Goal: Use online tool/utility: Utilize a website feature to perform a specific function

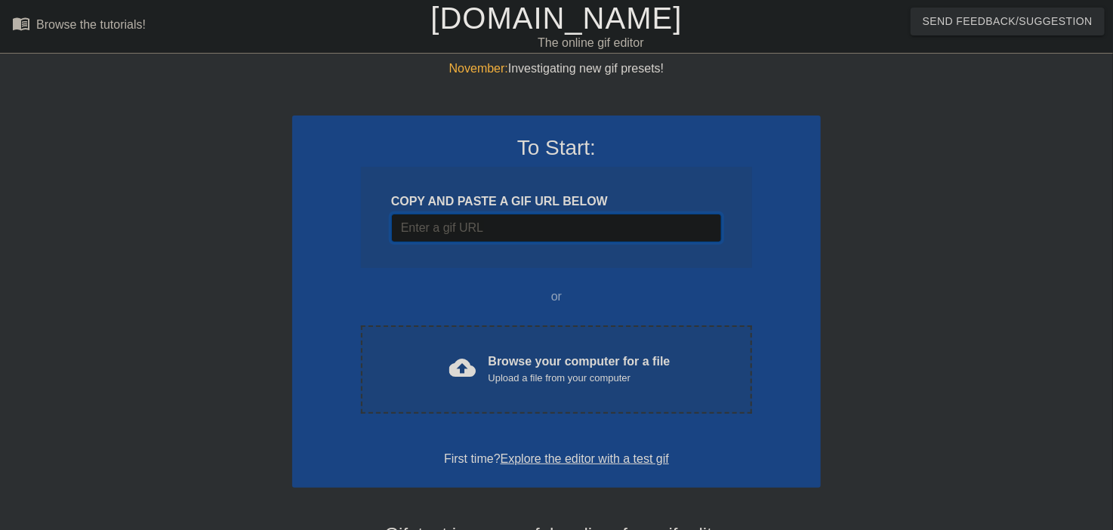
click at [486, 220] on input "Username" at bounding box center [556, 228] width 331 height 29
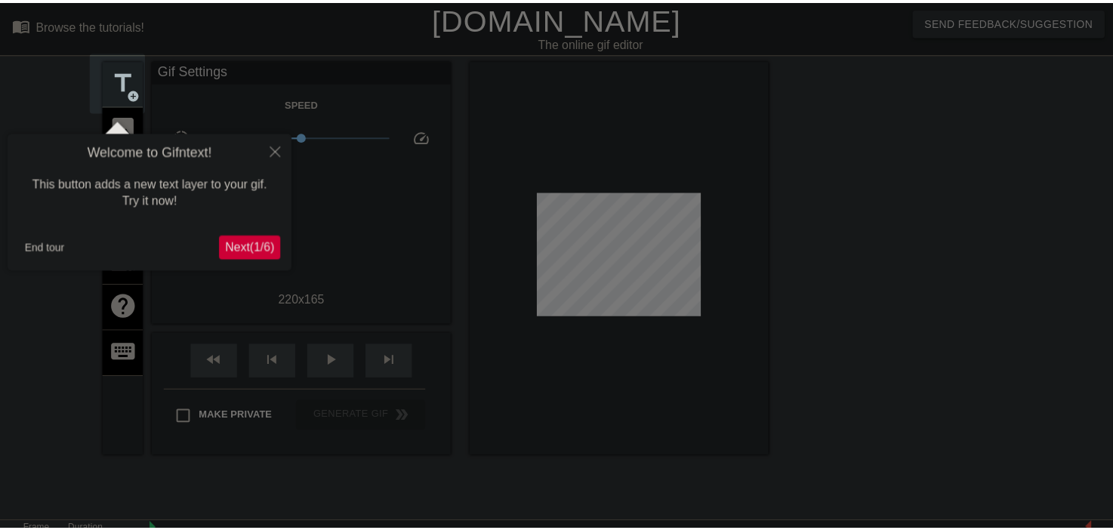
scroll to position [36, 0]
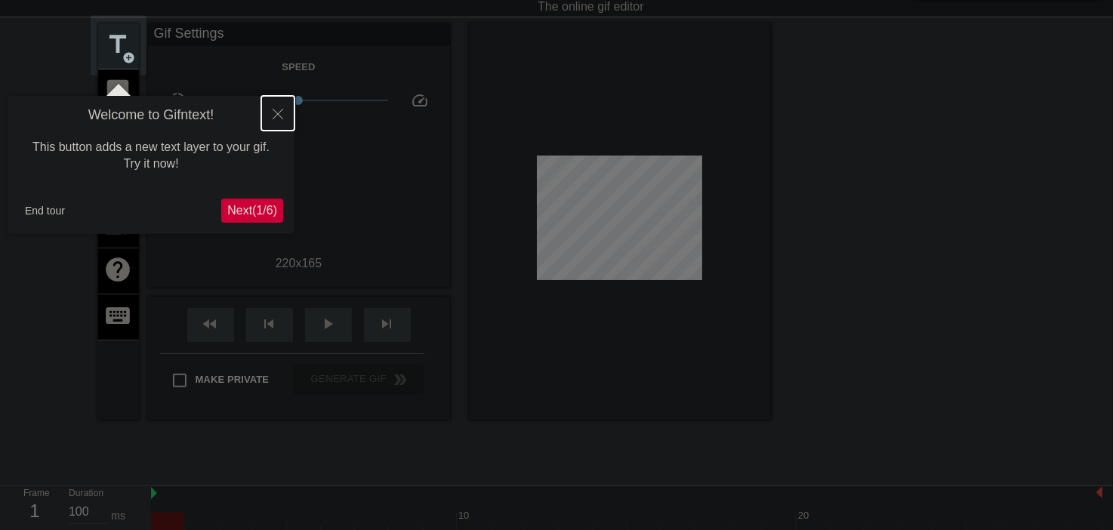
click at [276, 109] on icon "Close" at bounding box center [278, 114] width 11 height 11
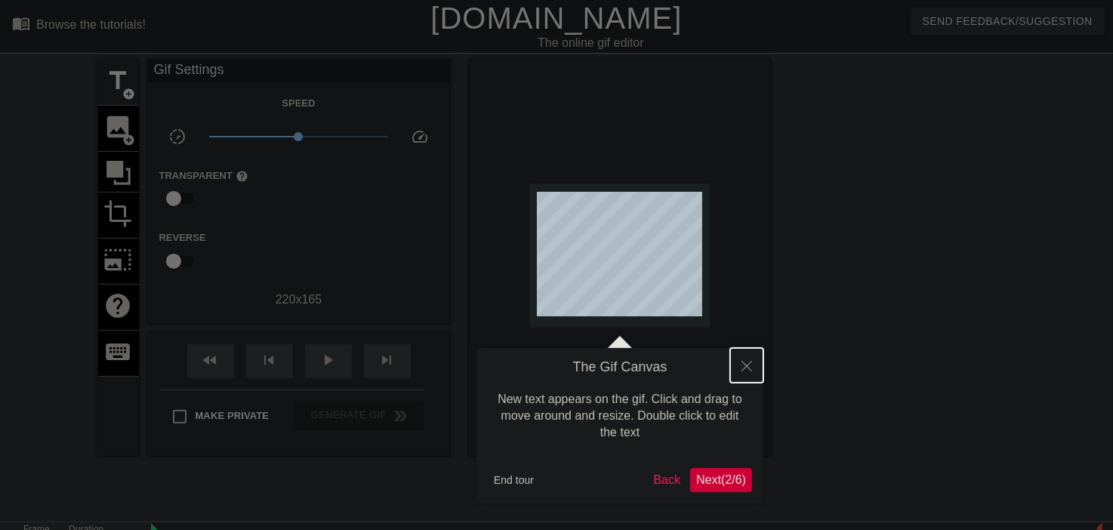
click at [746, 363] on icon "Close" at bounding box center [746, 366] width 11 height 11
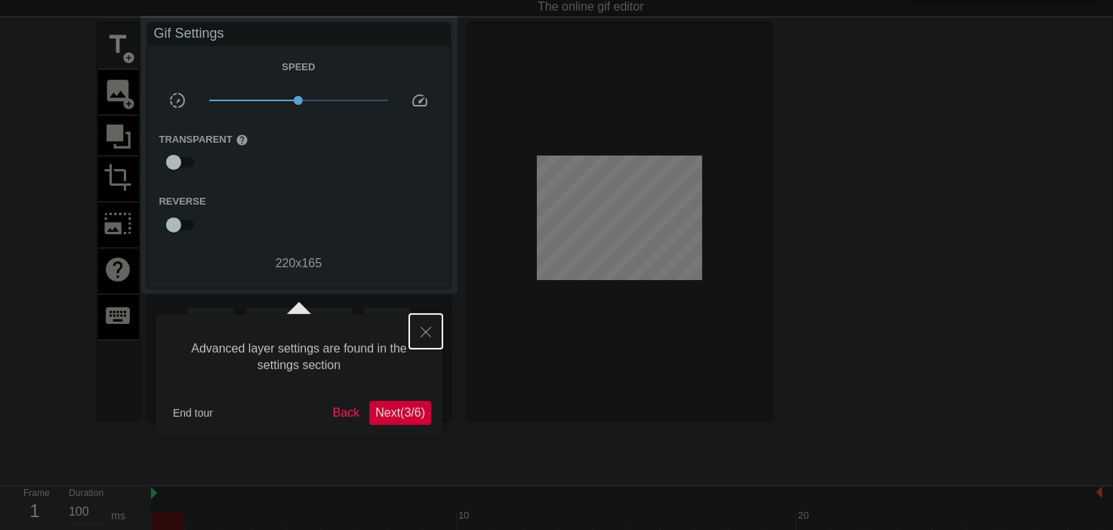
click at [419, 332] on button "Close" at bounding box center [425, 331] width 33 height 35
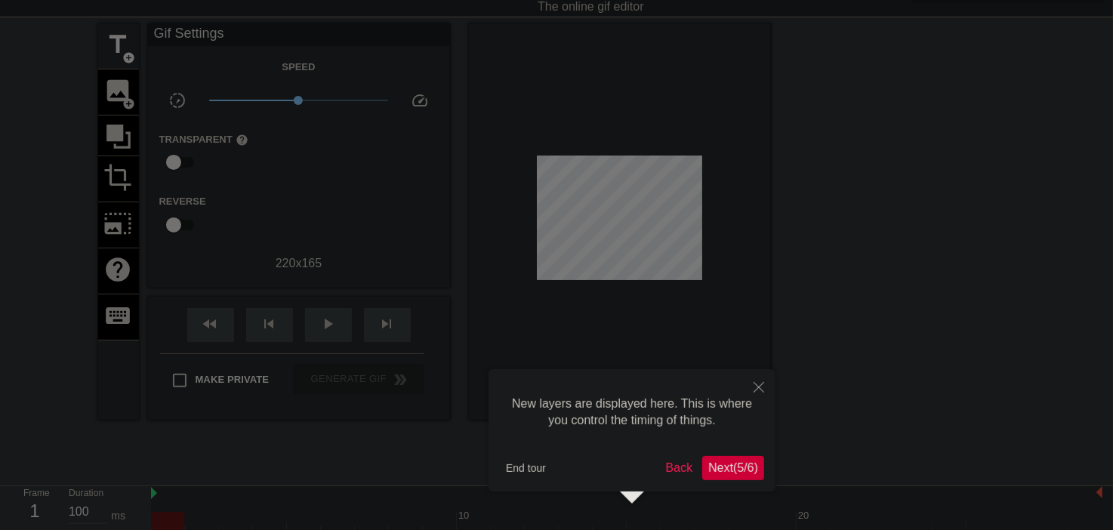
scroll to position [13, 0]
click at [726, 467] on span "Next ( 5 / 6 )" at bounding box center [733, 467] width 50 height 13
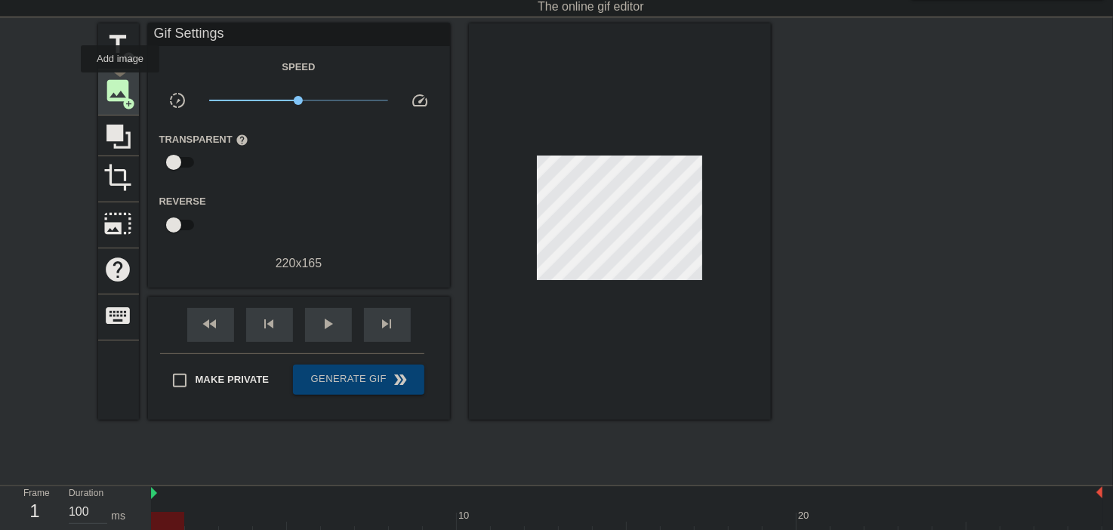
click at [120, 88] on span "image" at bounding box center [118, 90] width 29 height 29
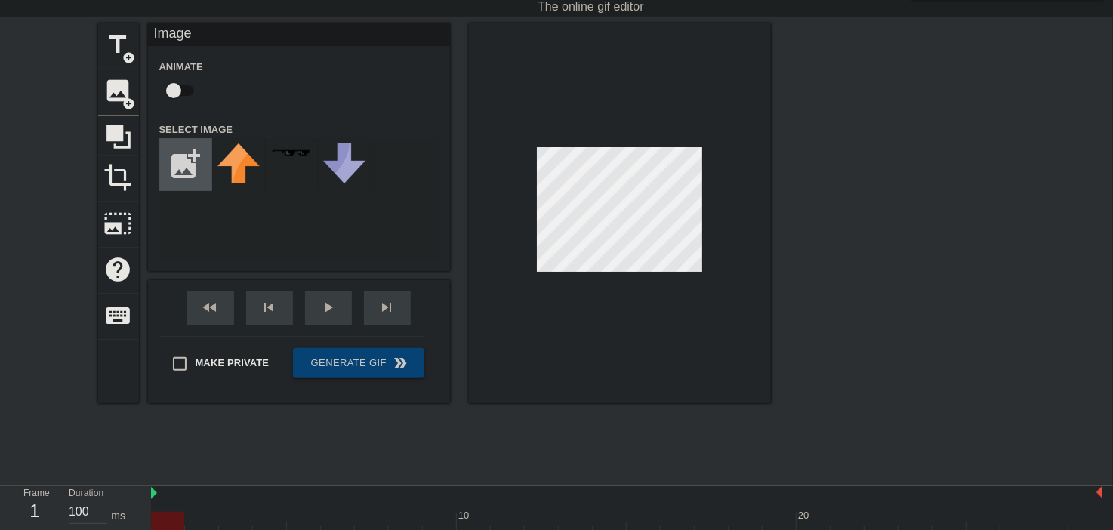
click at [189, 147] on input "file" at bounding box center [185, 164] width 51 height 51
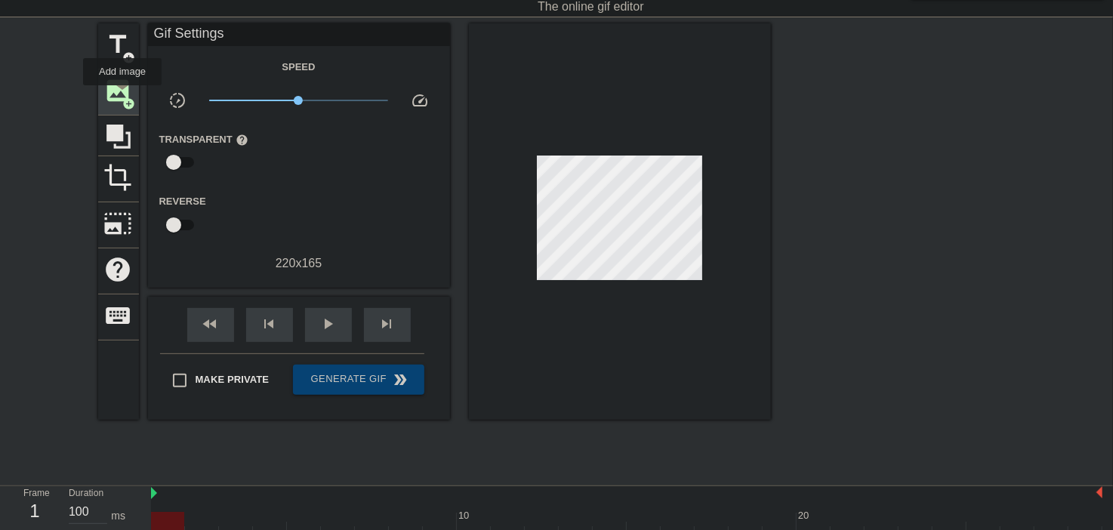
click at [123, 97] on span "add_circle" at bounding box center [129, 103] width 13 height 13
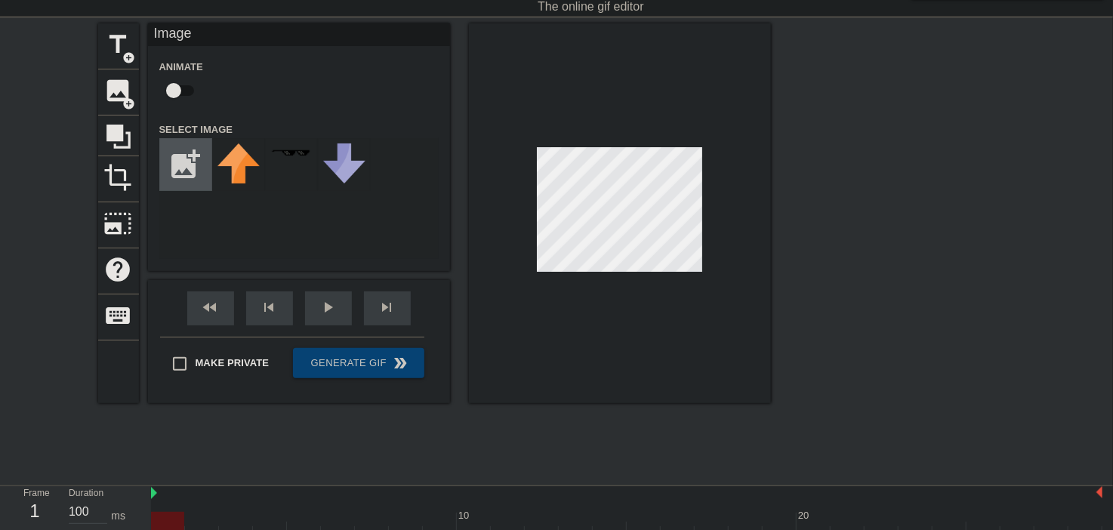
click at [177, 156] on input "file" at bounding box center [185, 164] width 51 height 51
type input "C:\fakepath\computer-eyes-blink.gif"
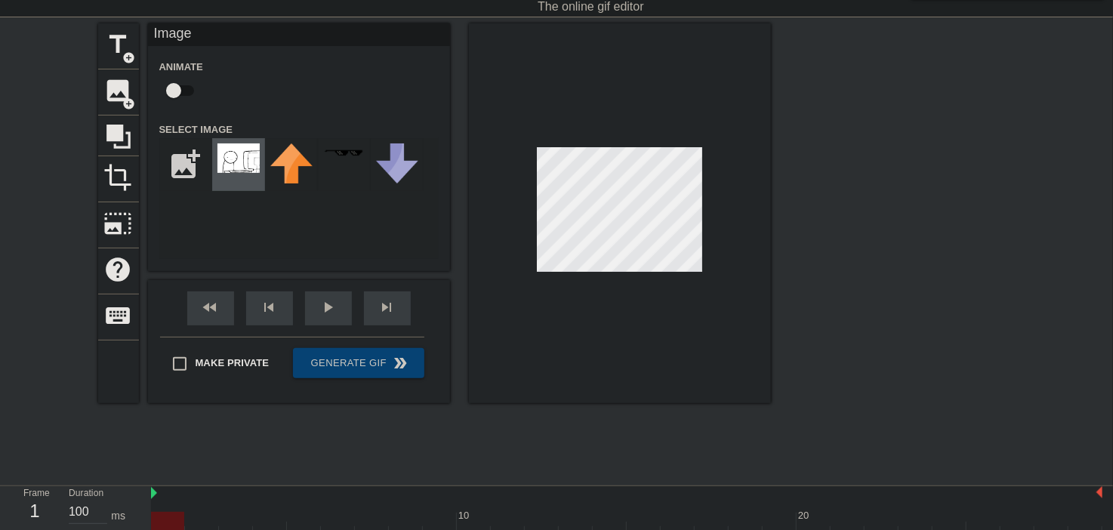
click at [231, 148] on img at bounding box center [238, 157] width 42 height 29
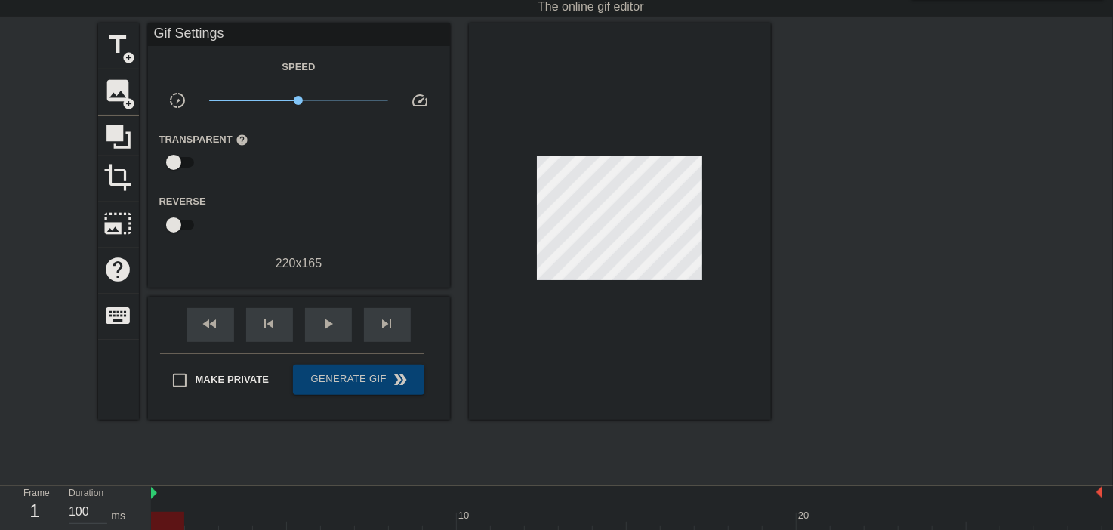
click at [815, 251] on div at bounding box center [902, 249] width 226 height 453
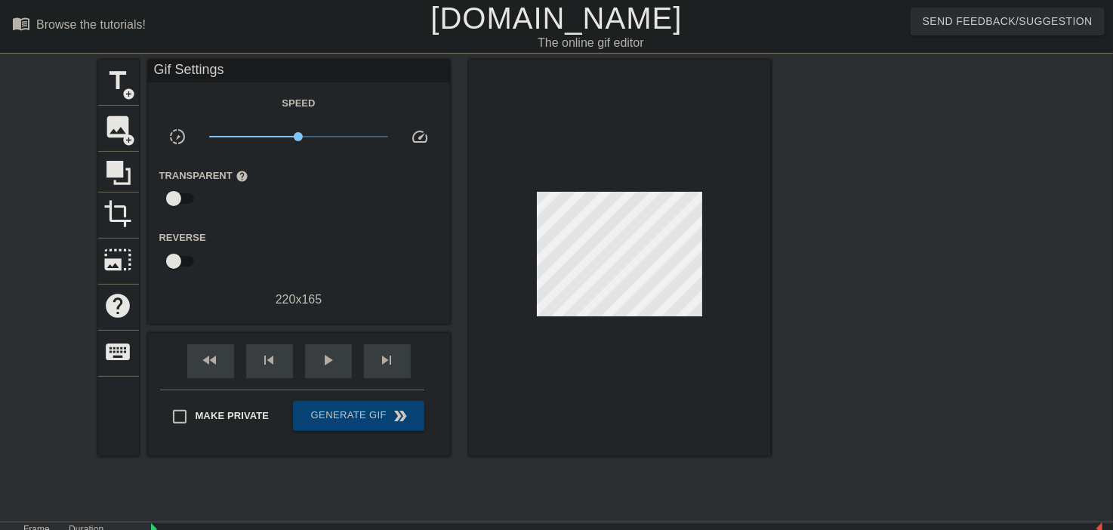
click at [856, 285] on div at bounding box center [902, 286] width 226 height 453
click at [335, 354] on span "play_arrow" at bounding box center [328, 360] width 18 height 18
drag, startPoint x: 291, startPoint y: 134, endPoint x: 284, endPoint y: 134, distance: 7.6
click at [284, 134] on span "x0.684" at bounding box center [298, 137] width 179 height 18
drag, startPoint x: 288, startPoint y: 137, endPoint x: 273, endPoint y: 137, distance: 15.9
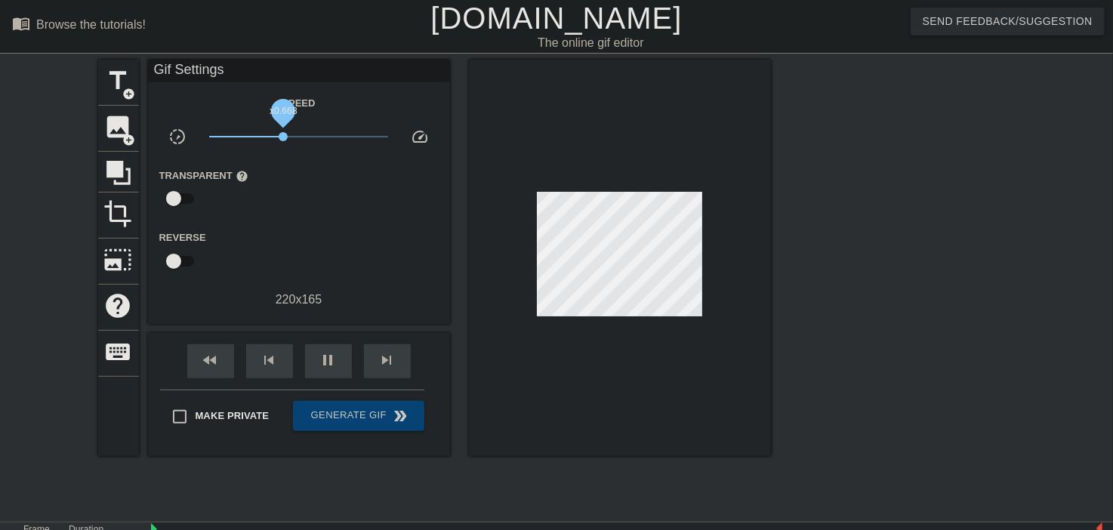
click at [273, 137] on span "x0.668" at bounding box center [298, 137] width 179 height 18
drag, startPoint x: 268, startPoint y: 137, endPoint x: 246, endPoint y: 137, distance: 21.9
click at [260, 137] on span "x0.417" at bounding box center [264, 136] width 9 height 9
drag, startPoint x: 249, startPoint y: 137, endPoint x: 278, endPoint y: 140, distance: 28.8
click at [272, 140] on span "x0.447" at bounding box center [267, 136] width 9 height 9
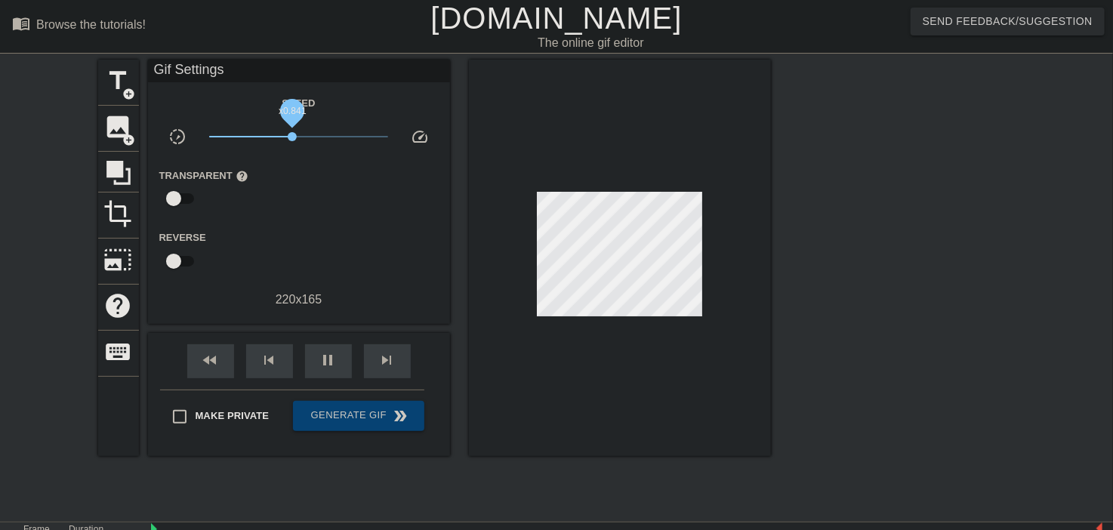
drag, startPoint x: 278, startPoint y: 133, endPoint x: 293, endPoint y: 133, distance: 15.1
click at [293, 133] on span "x0.841" at bounding box center [292, 136] width 9 height 9
click at [809, 247] on div at bounding box center [902, 286] width 226 height 453
click at [117, 131] on span "image" at bounding box center [118, 126] width 29 height 29
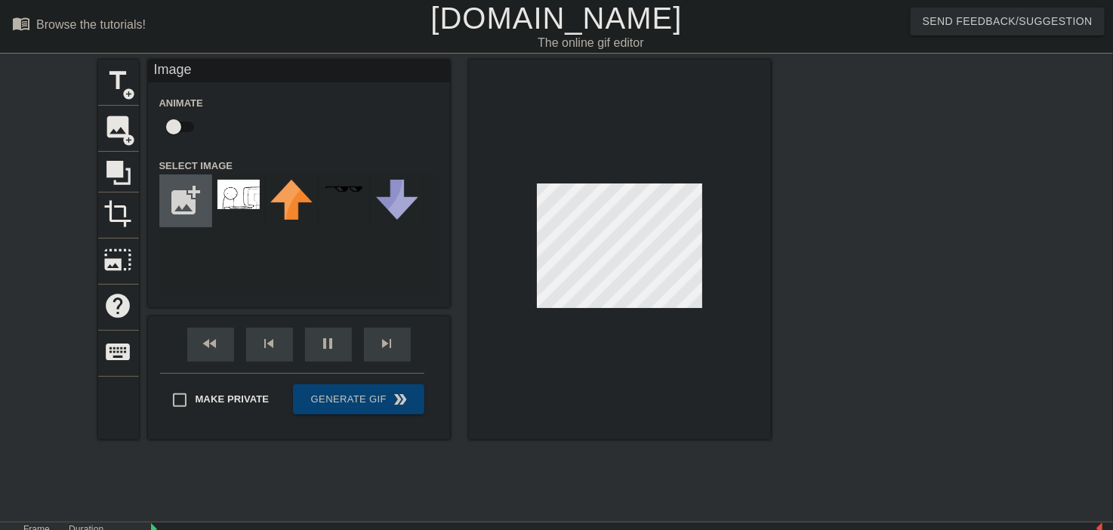
click at [184, 213] on input "file" at bounding box center [185, 200] width 51 height 51
type input "C:\fakepath\download (1).png"
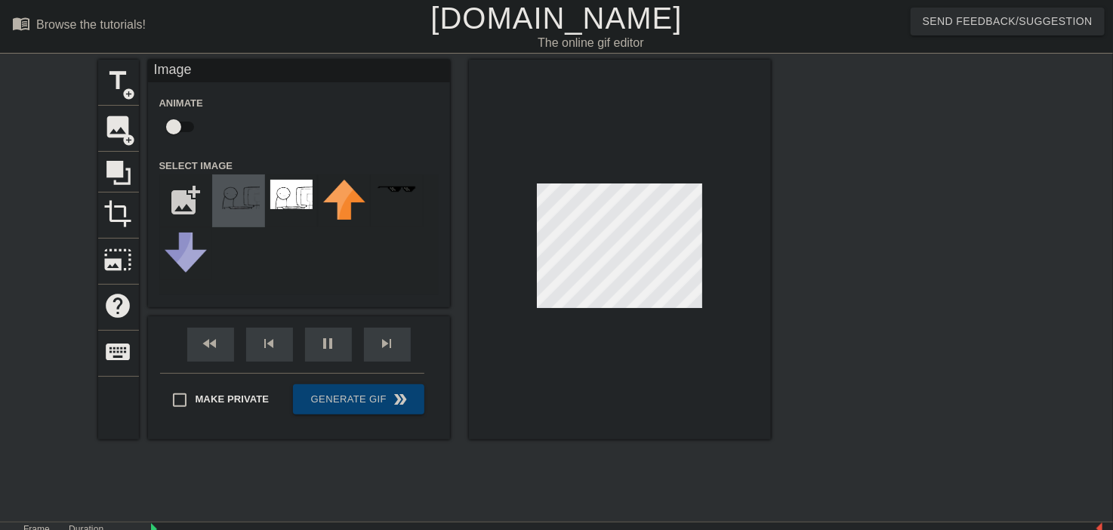
click at [258, 199] on img at bounding box center [238, 194] width 42 height 29
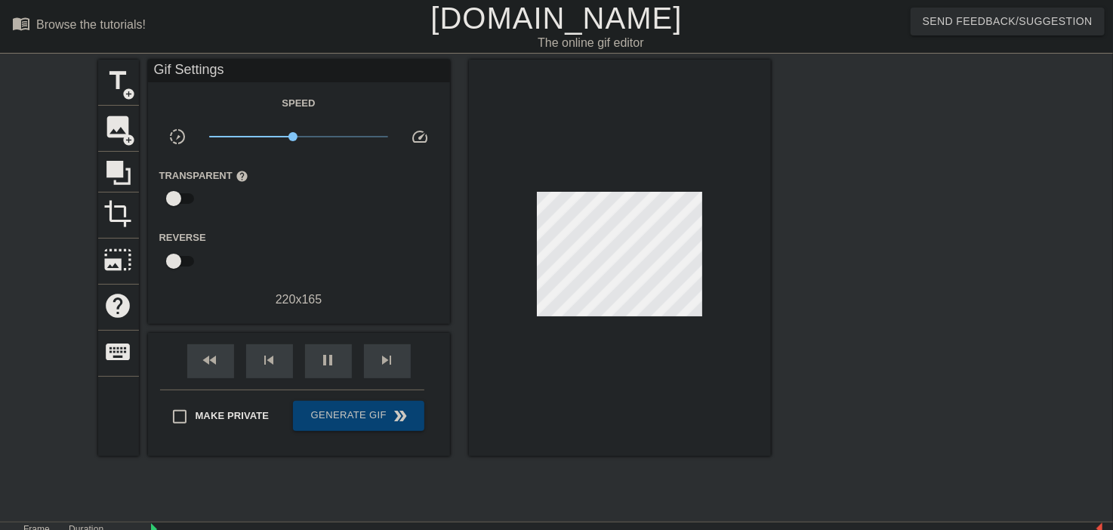
click at [865, 273] on div at bounding box center [902, 286] width 226 height 453
click at [116, 125] on span "image" at bounding box center [118, 126] width 29 height 29
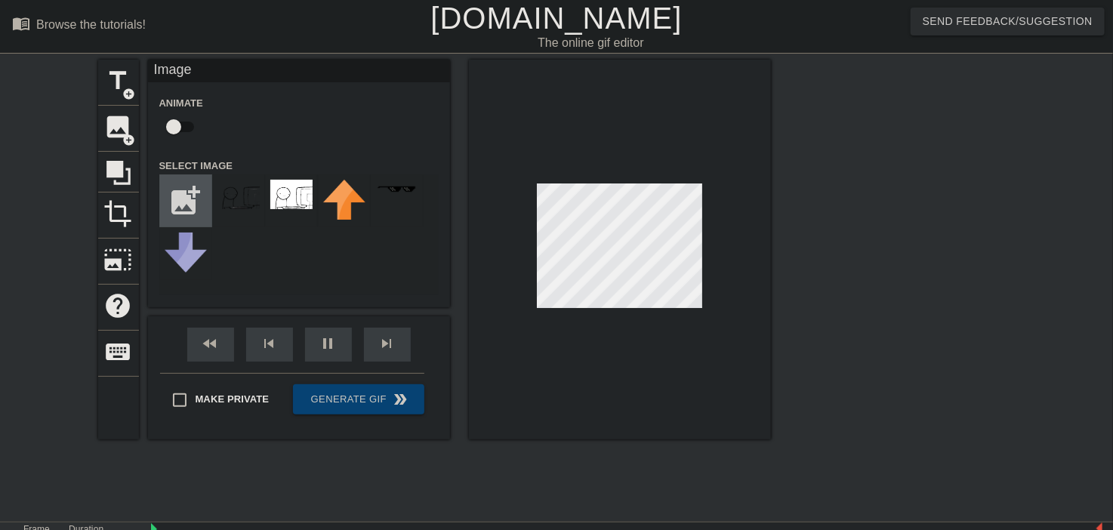
click at [183, 191] on input "file" at bounding box center [185, 200] width 51 height 51
type input "C:\fakepath\download (1).png"
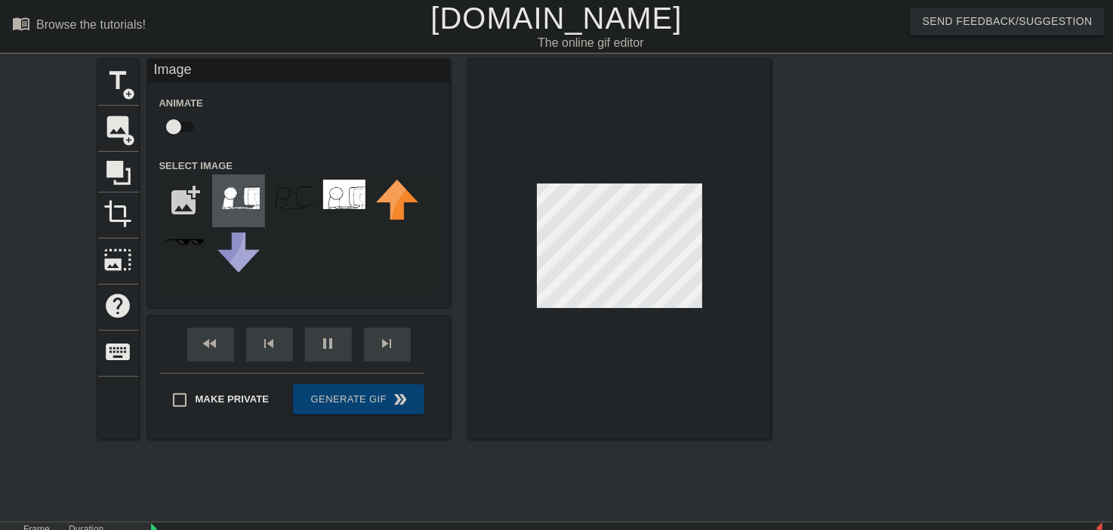
click at [242, 202] on img at bounding box center [238, 194] width 42 height 29
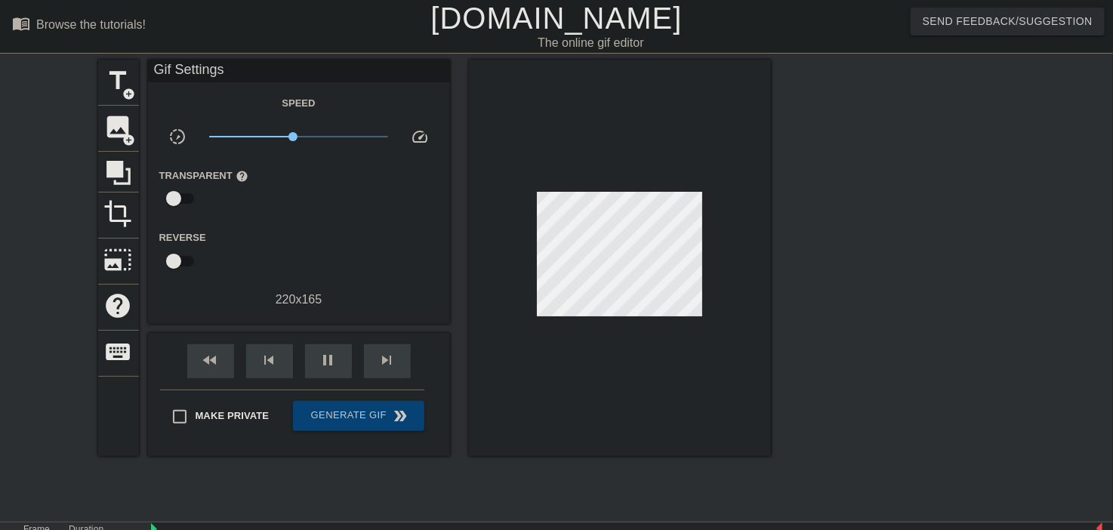
click at [519, 242] on div at bounding box center [620, 258] width 302 height 396
click at [316, 358] on div "pause" at bounding box center [328, 361] width 47 height 34
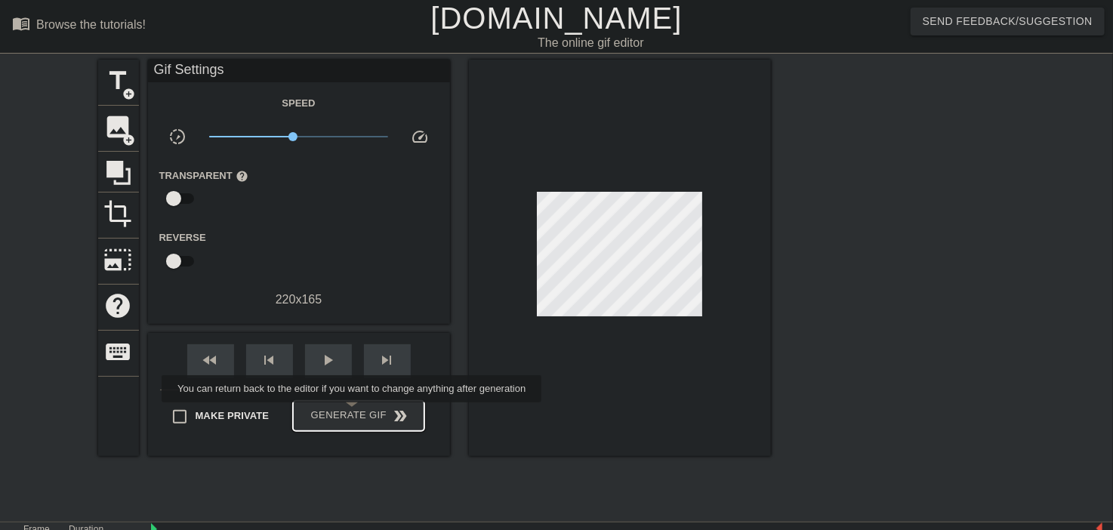
click at [353, 413] on span "Generate Gif double_arrow" at bounding box center [358, 416] width 119 height 18
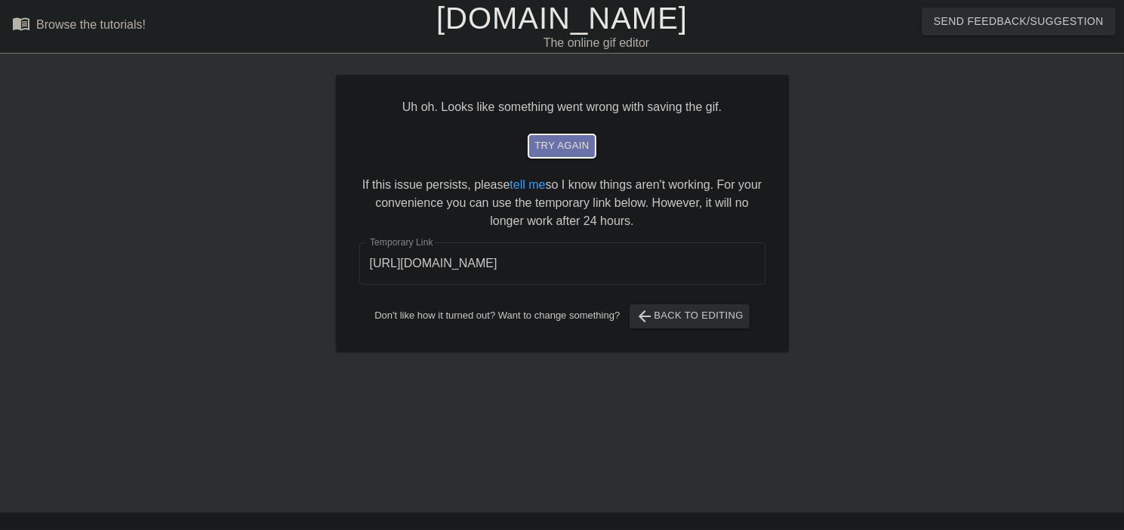
click at [557, 142] on span "try again" at bounding box center [562, 145] width 54 height 17
click at [843, 209] on div at bounding box center [920, 286] width 226 height 453
